Goal: Transaction & Acquisition: Book appointment/travel/reservation

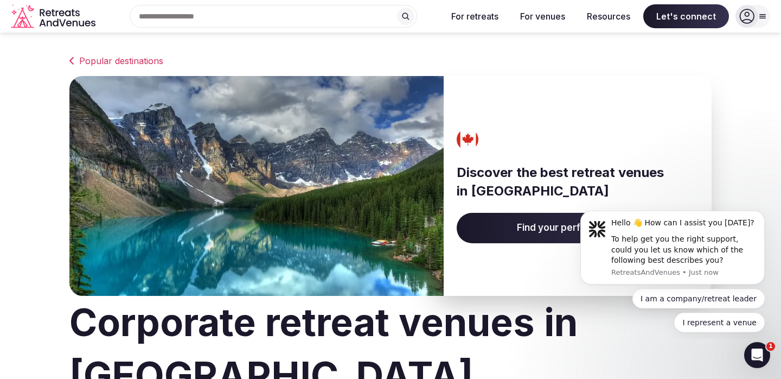
click at [552, 227] on span "Find your perfect venue" at bounding box center [571, 228] width 229 height 30
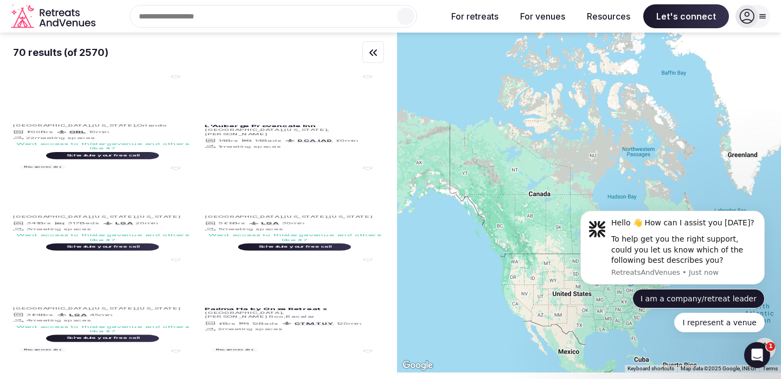
click at [708, 295] on button "I am a company/retreat leader" at bounding box center [699, 299] width 132 height 20
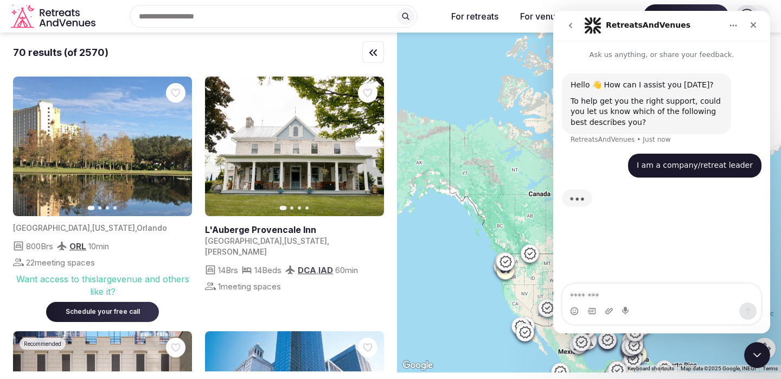
click at [245, 18] on div "Search Popular Destinations [GEOGRAPHIC_DATA], [GEOGRAPHIC_DATA] [GEOGRAPHIC_DA…" at bounding box center [269, 16] width 339 height 23
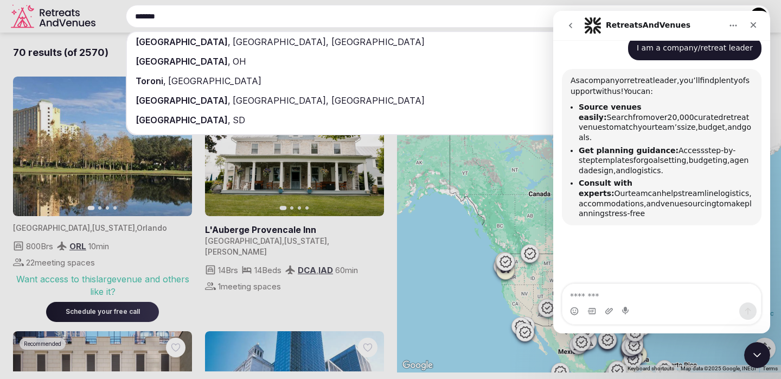
scroll to position [105, 0]
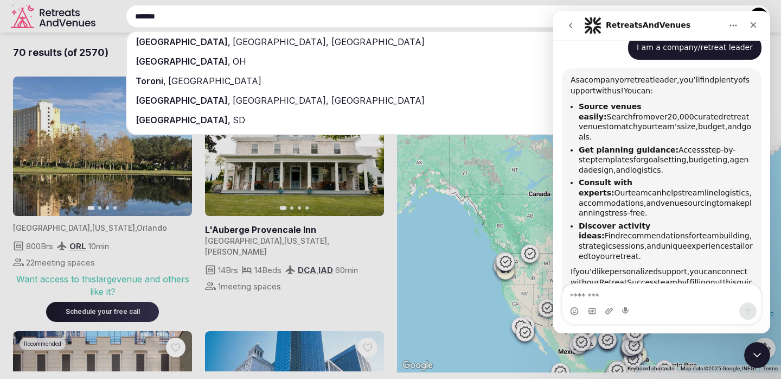
type input "*******"
click at [238, 44] on div "[GEOGRAPHIC_DATA] , [GEOGRAPHIC_DATA], [GEOGRAPHIC_DATA]" at bounding box center [448, 42] width 643 height 20
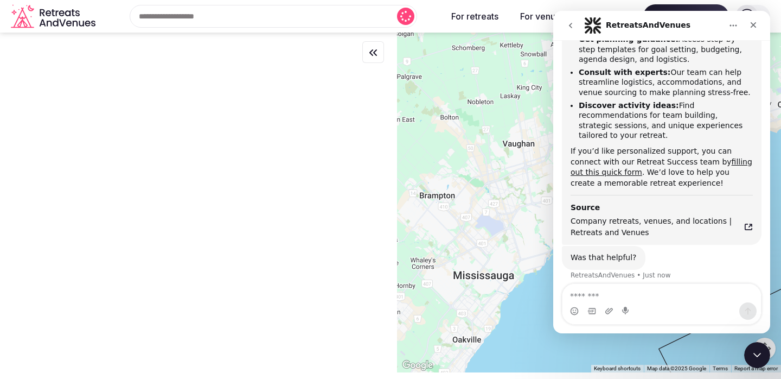
scroll to position [199, 0]
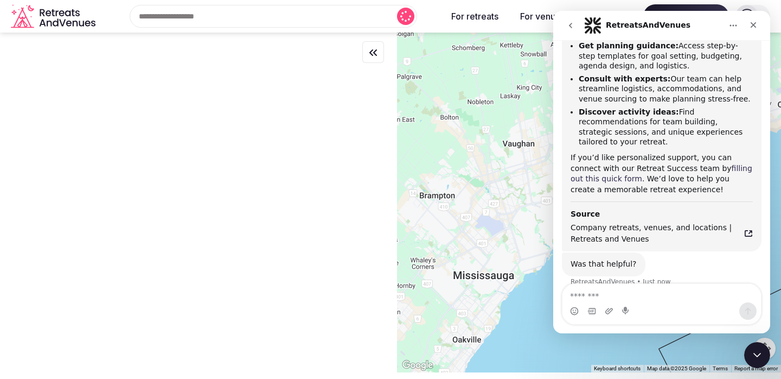
click at [597, 167] on link "filling out this quick form" at bounding box center [662, 174] width 182 height 20
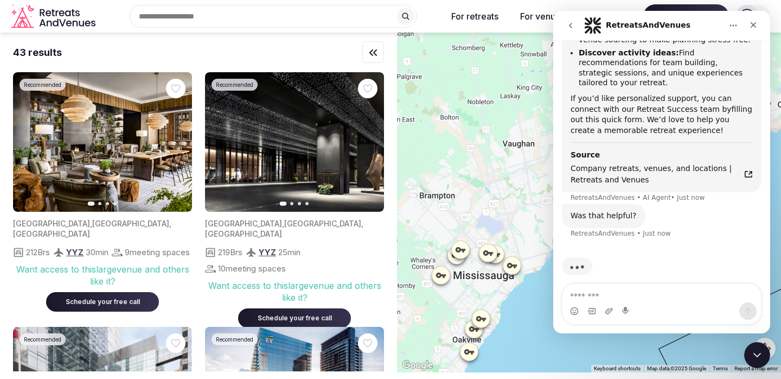
scroll to position [576, 0]
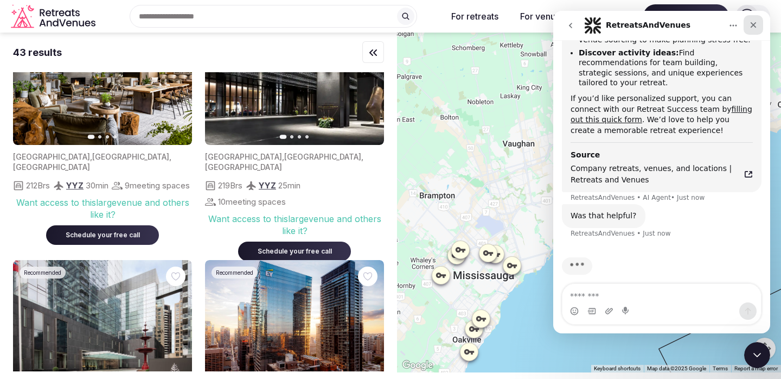
click at [759, 24] on div "Close" at bounding box center [754, 25] width 20 height 20
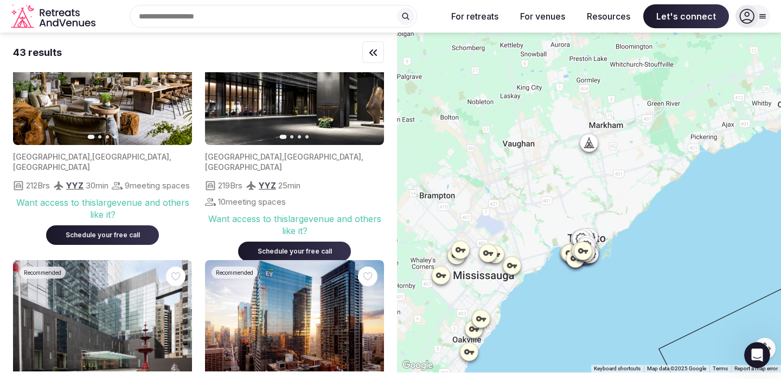
scroll to position [247, 0]
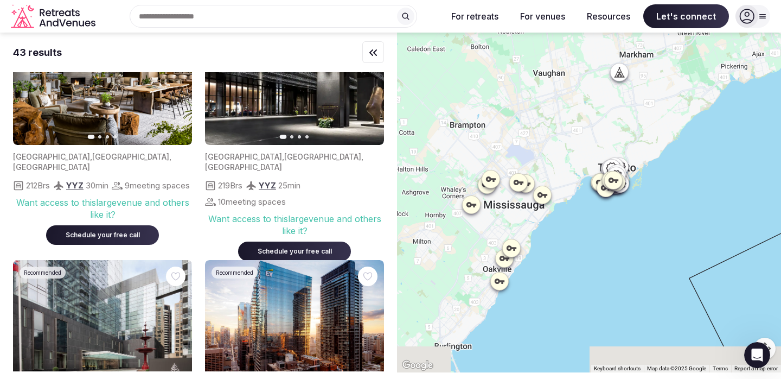
drag, startPoint x: 555, startPoint y: 174, endPoint x: 586, endPoint y: 101, distance: 78.5
click at [586, 101] on div at bounding box center [589, 203] width 384 height 340
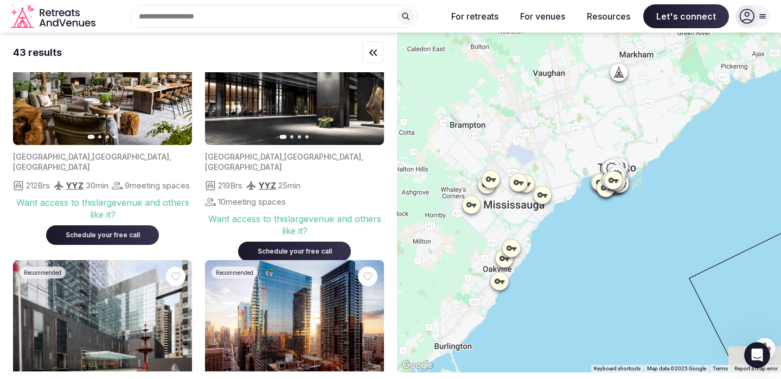
scroll to position [0, 0]
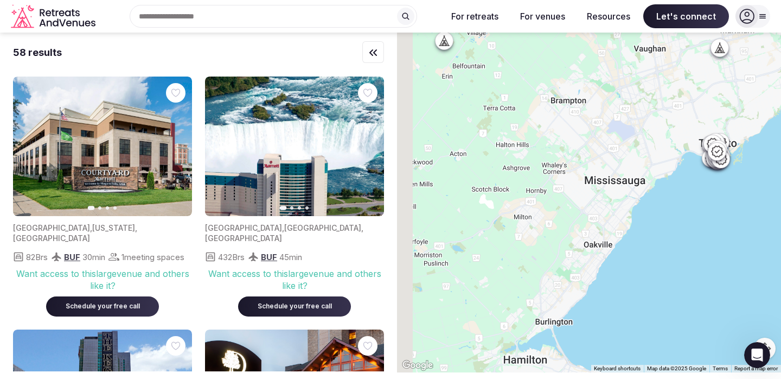
drag, startPoint x: 581, startPoint y: 250, endPoint x: 683, endPoint y: 226, distance: 104.4
click at [683, 226] on div at bounding box center [589, 203] width 384 height 340
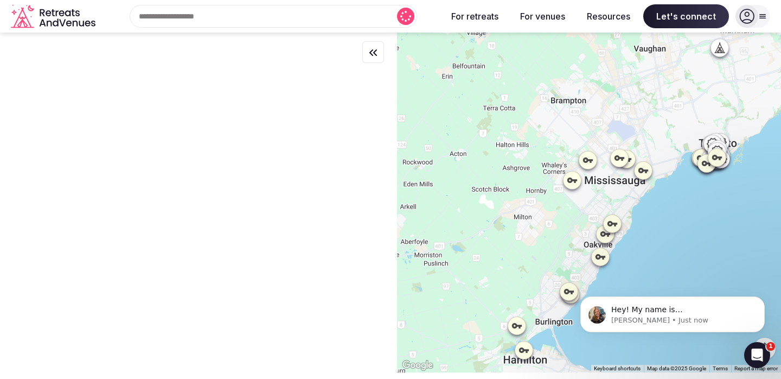
scroll to position [315, 0]
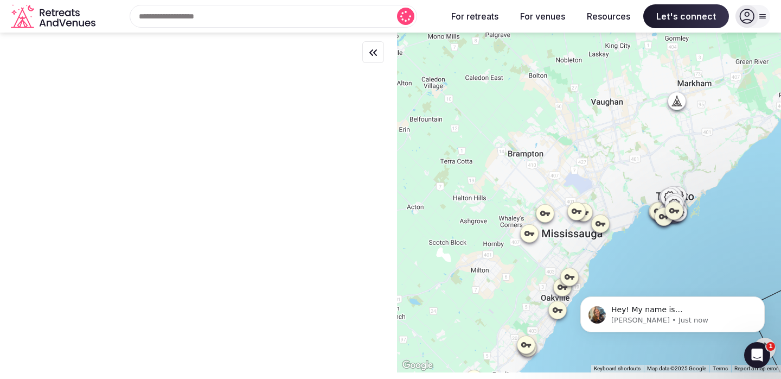
drag, startPoint x: 1253, startPoint y: 492, endPoint x: 638, endPoint y: 281, distance: 650.8
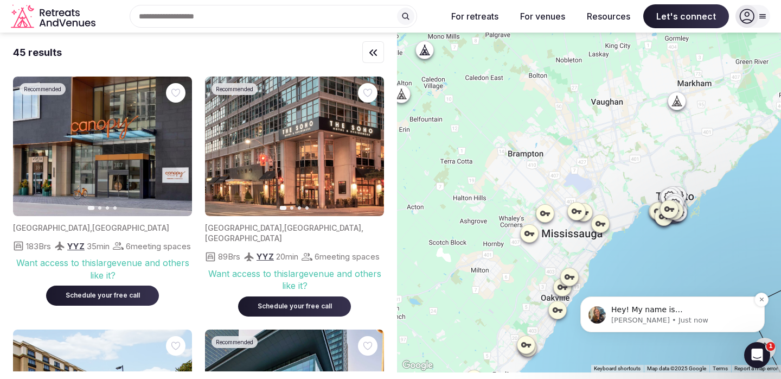
click at [658, 313] on p "Hey! My name is [GEOGRAPHIC_DATA]. A real person behind this chat" at bounding box center [682, 309] width 140 height 11
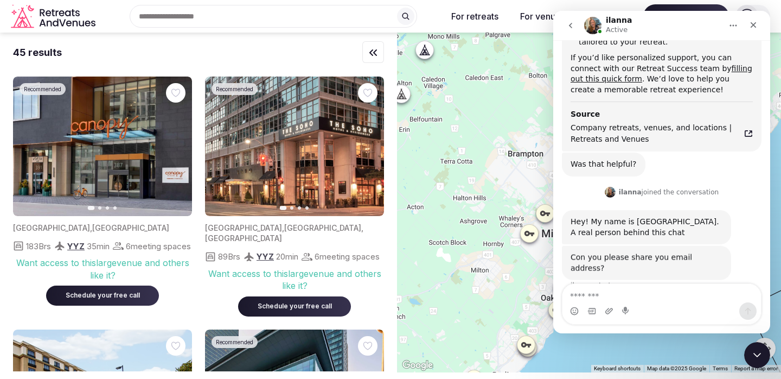
scroll to position [298, 0]
click at [661, 297] on textarea "Message…" at bounding box center [662, 293] width 199 height 18
type textarea "**********"
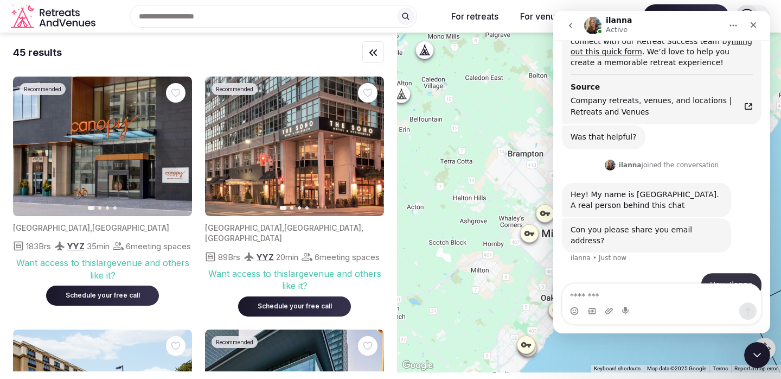
scroll to position [331, 0]
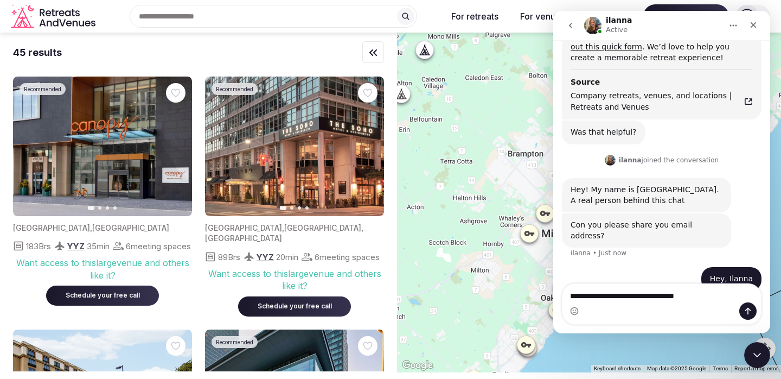
type textarea "**********"
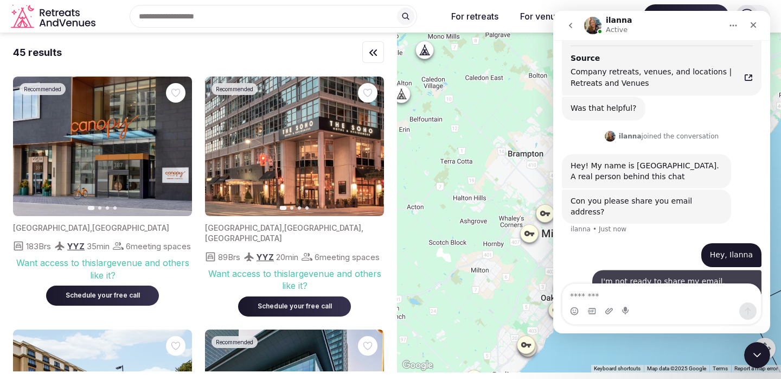
scroll to position [355, 0]
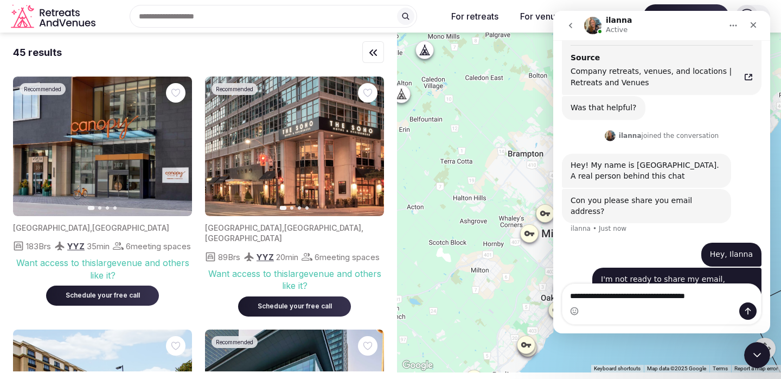
type textarea "**********"
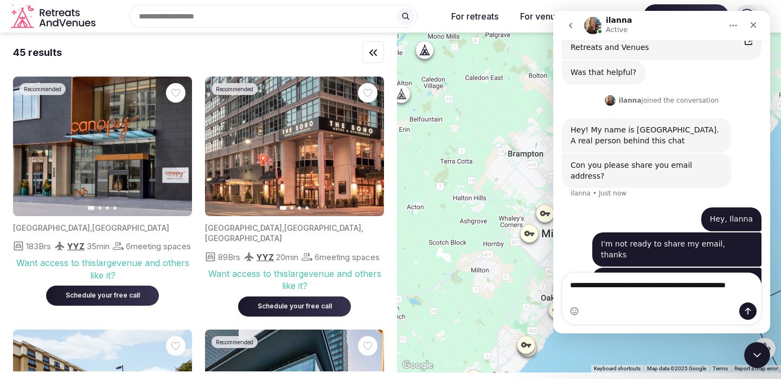
scroll to position [402, 0]
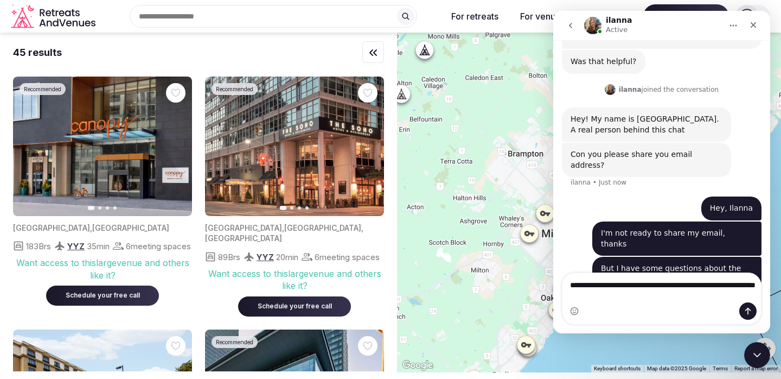
type textarea "**********"
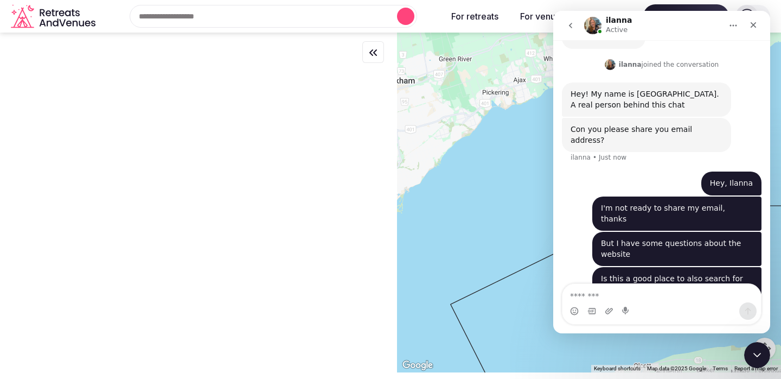
scroll to position [0, 0]
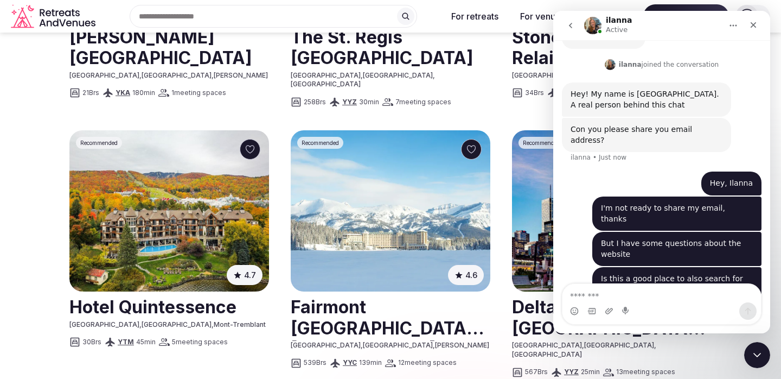
scroll to position [504, 0]
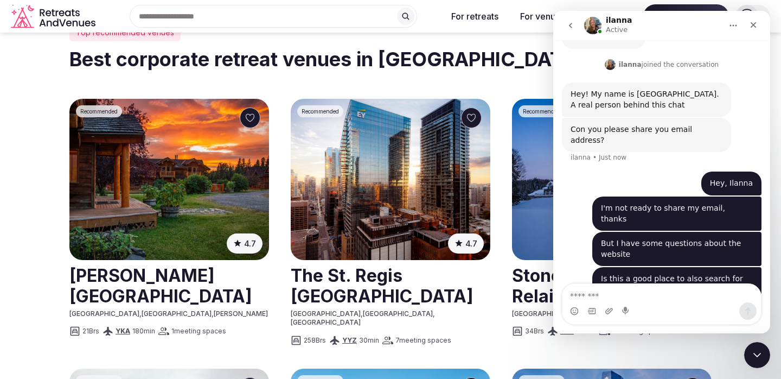
click at [190, 242] on img at bounding box center [169, 179] width 200 height 161
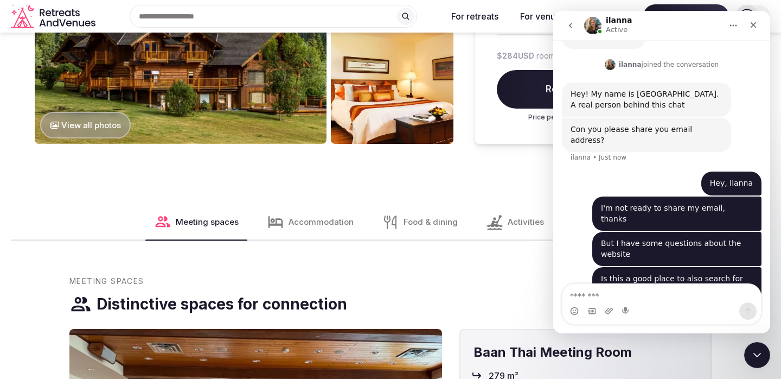
scroll to position [937, 0]
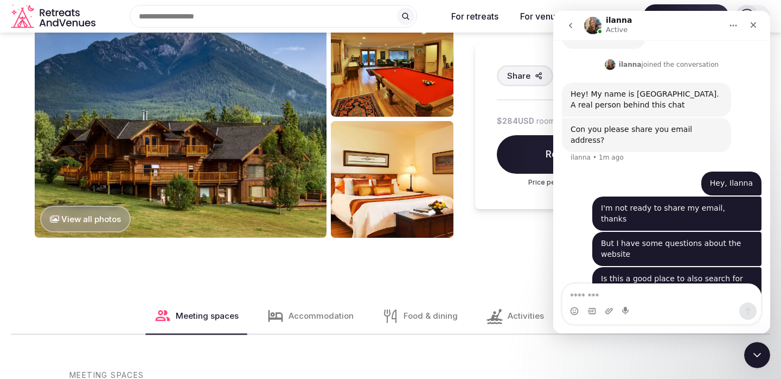
click at [574, 29] on icon "go back" at bounding box center [571, 25] width 9 height 9
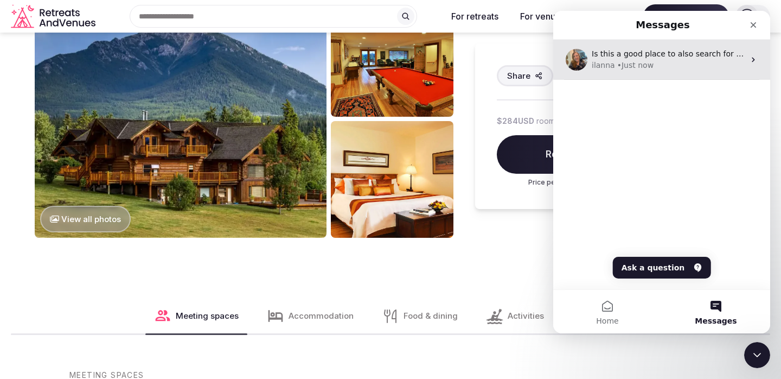
click at [705, 62] on div "[PERSON_NAME] • Just now" at bounding box center [668, 65] width 153 height 11
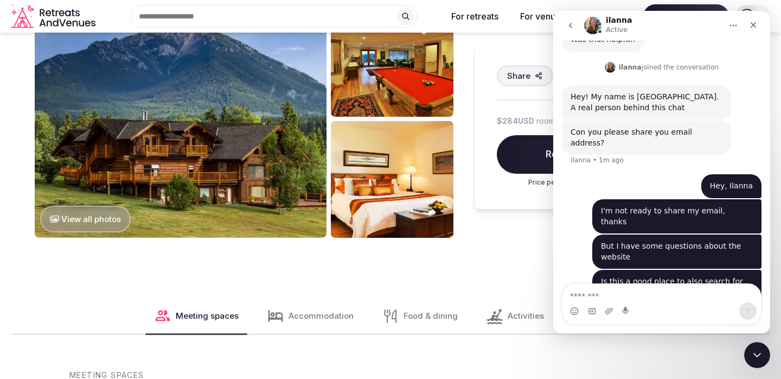
scroll to position [427, 0]
click at [756, 365] on div "Close Intercom Messenger" at bounding box center [756, 353] width 26 height 26
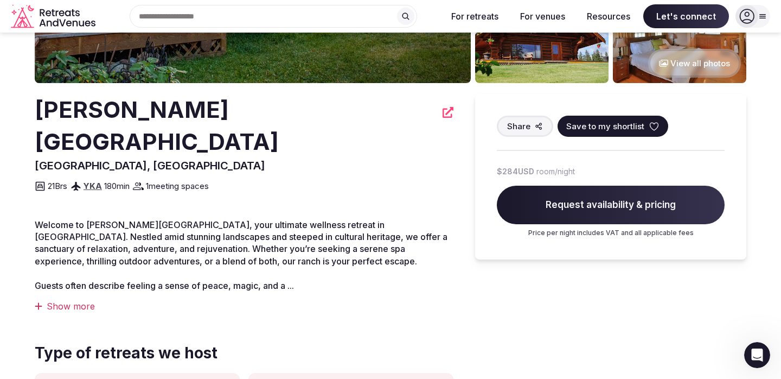
scroll to position [189, 0]
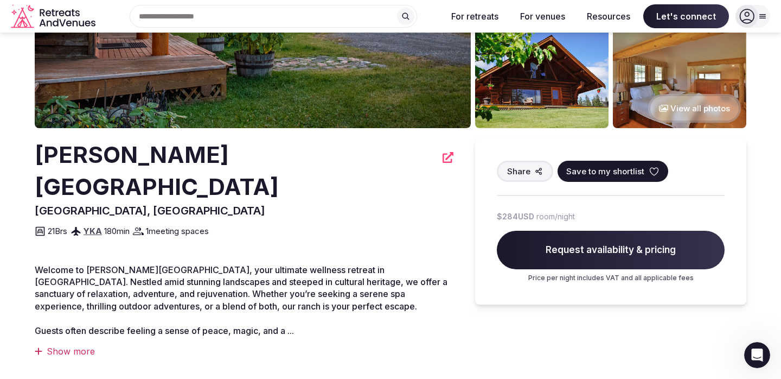
click at [79, 345] on div "Show more" at bounding box center [244, 351] width 419 height 12
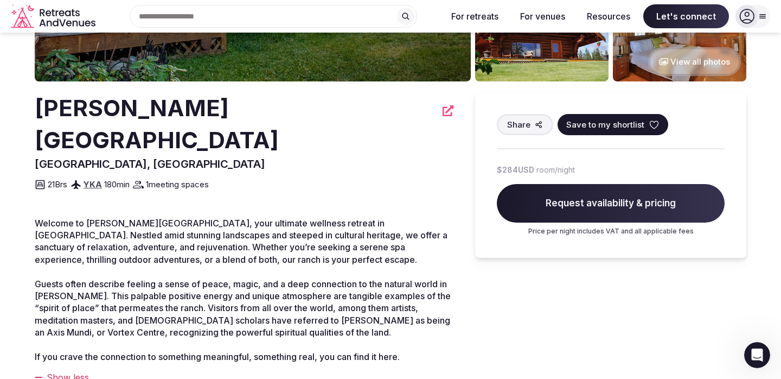
scroll to position [320, 0]
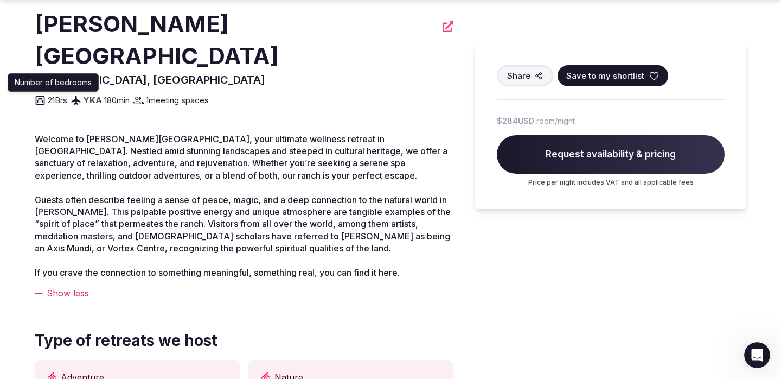
click at [43, 95] on icon at bounding box center [40, 100] width 11 height 11
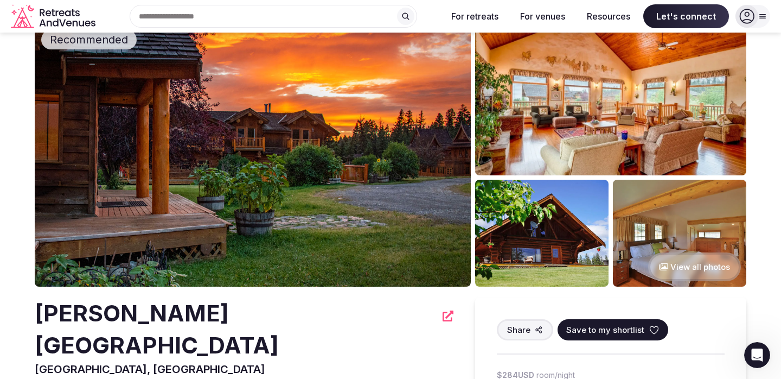
scroll to position [0, 0]
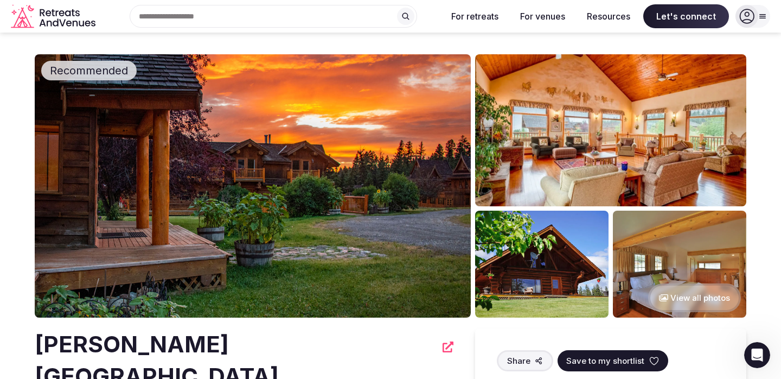
click at [695, 273] on img at bounding box center [679, 264] width 133 height 107
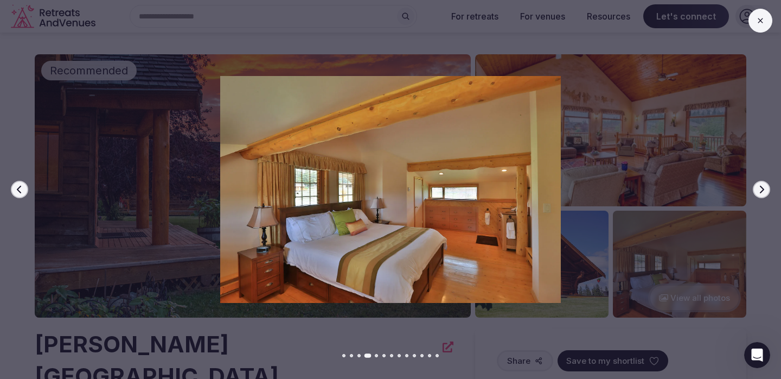
click at [762, 188] on icon "button" at bounding box center [762, 190] width 4 height 8
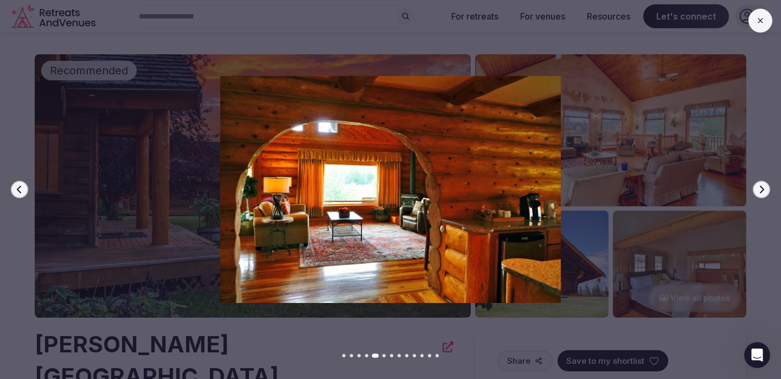
click at [762, 188] on icon "button" at bounding box center [762, 190] width 4 height 8
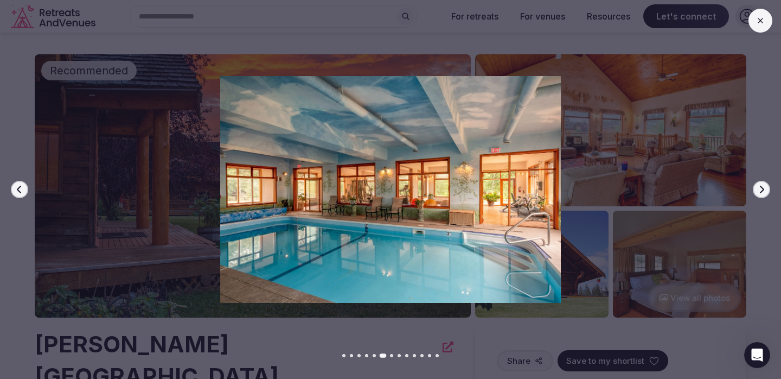
click at [766, 189] on icon "button" at bounding box center [762, 189] width 9 height 9
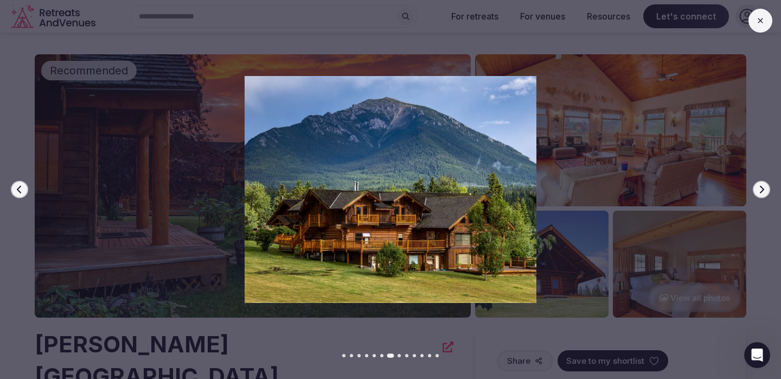
click at [766, 189] on icon "button" at bounding box center [762, 189] width 9 height 9
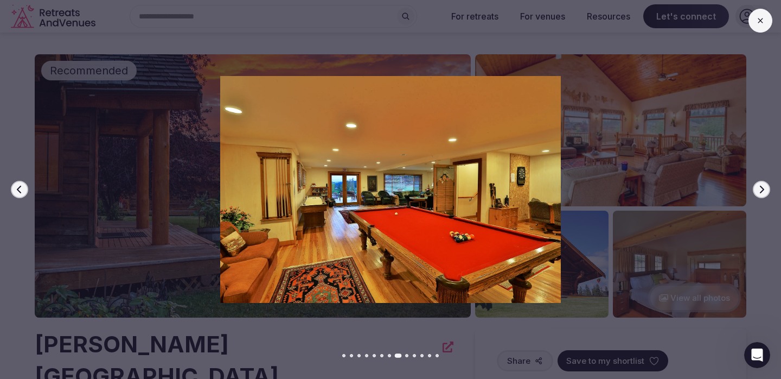
click at [766, 189] on icon "button" at bounding box center [762, 189] width 9 height 9
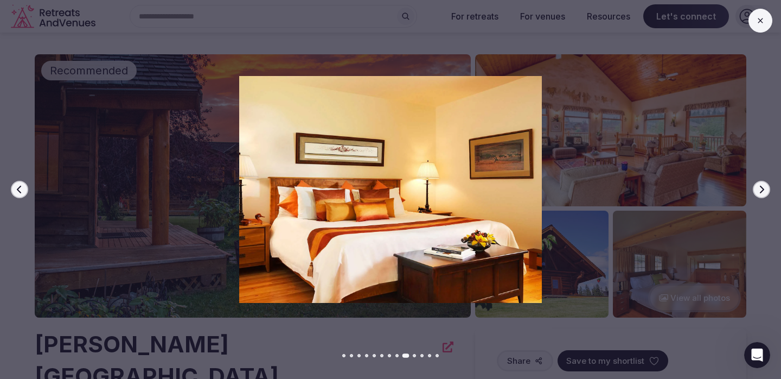
click at [766, 189] on icon "button" at bounding box center [762, 189] width 9 height 9
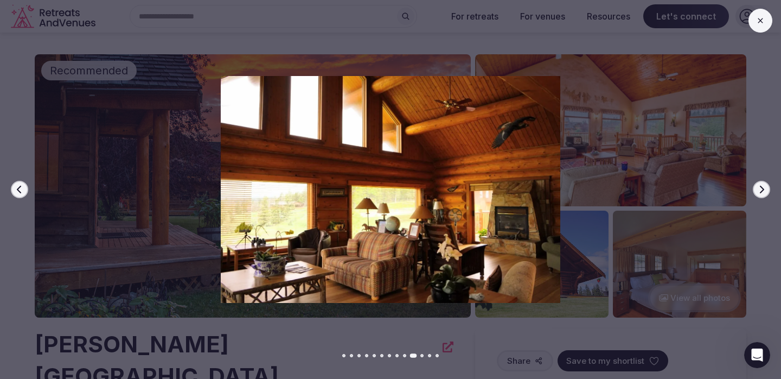
click at [766, 189] on icon "button" at bounding box center [762, 189] width 9 height 9
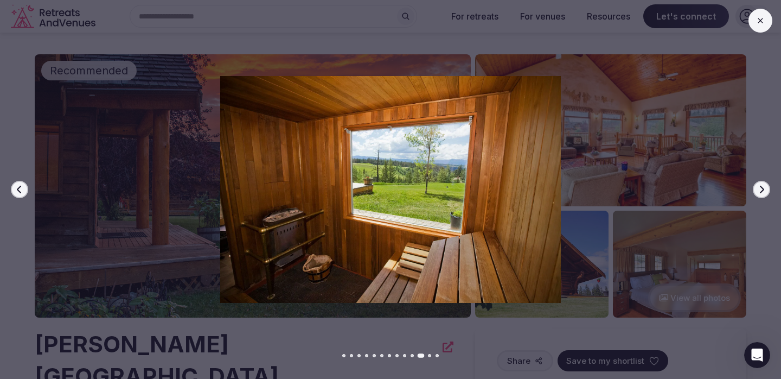
click at [766, 189] on icon "button" at bounding box center [762, 189] width 9 height 9
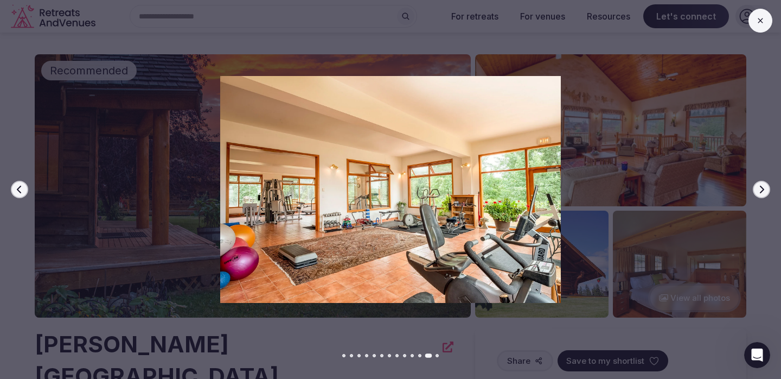
click at [766, 189] on icon "button" at bounding box center [762, 189] width 9 height 9
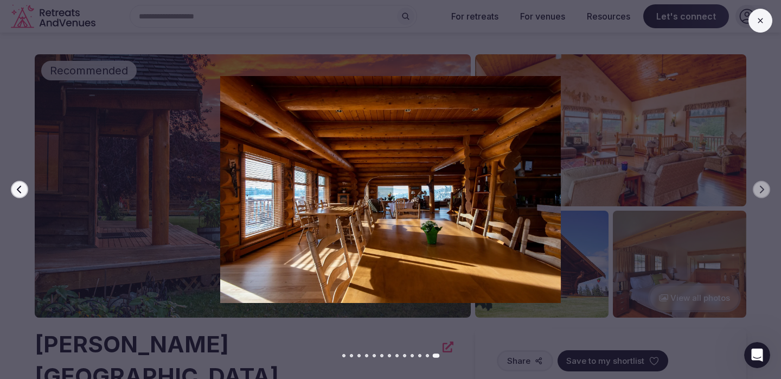
click at [759, 22] on icon at bounding box center [760, 20] width 5 height 5
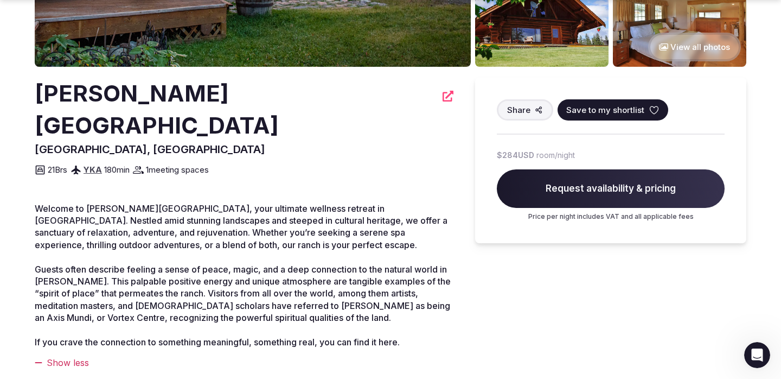
scroll to position [273, 0]
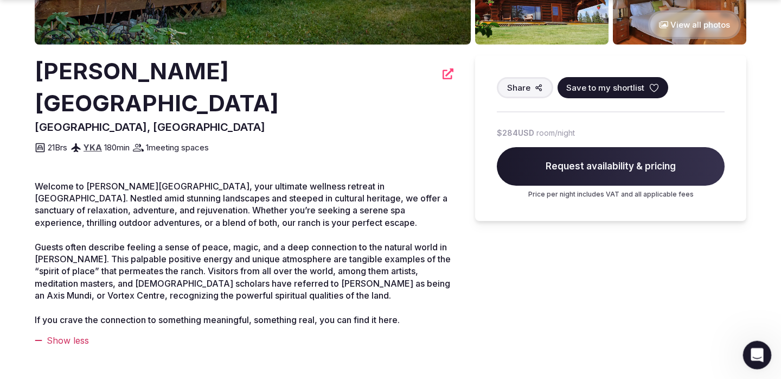
click at [758, 344] on div "Open Intercom Messenger" at bounding box center [756, 353] width 36 height 36
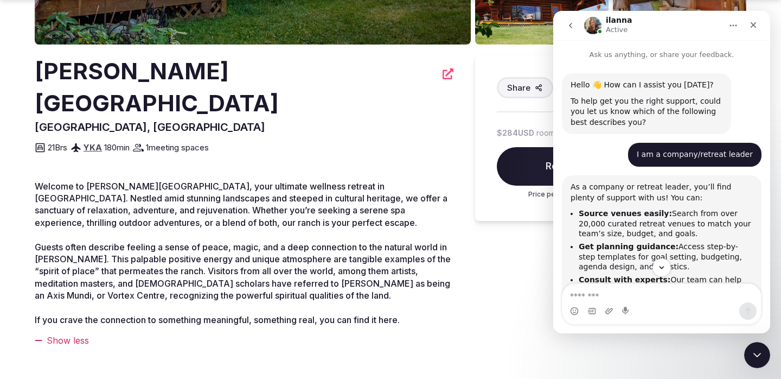
scroll to position [427, 0]
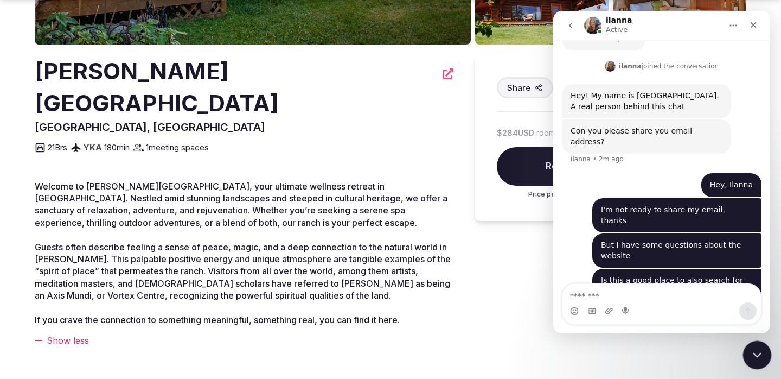
click at [751, 343] on div "Close Intercom Messenger" at bounding box center [756, 353] width 26 height 26
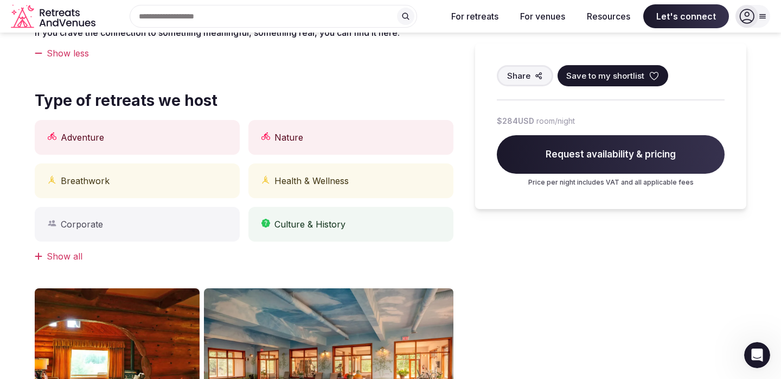
scroll to position [0, 0]
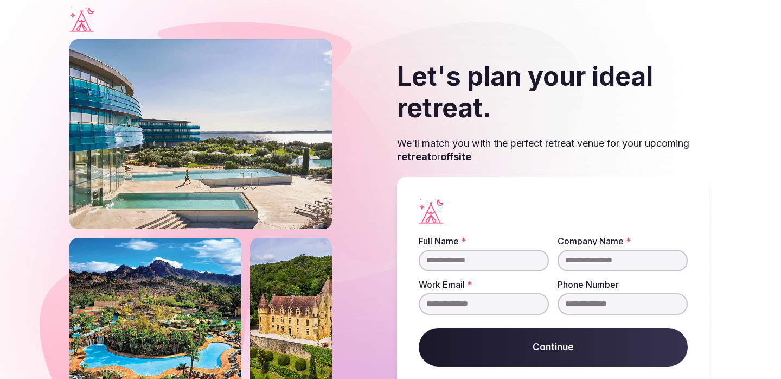
click at [508, 259] on input "Full Name *" at bounding box center [484, 261] width 130 height 22
